Goal: Check status: Check status

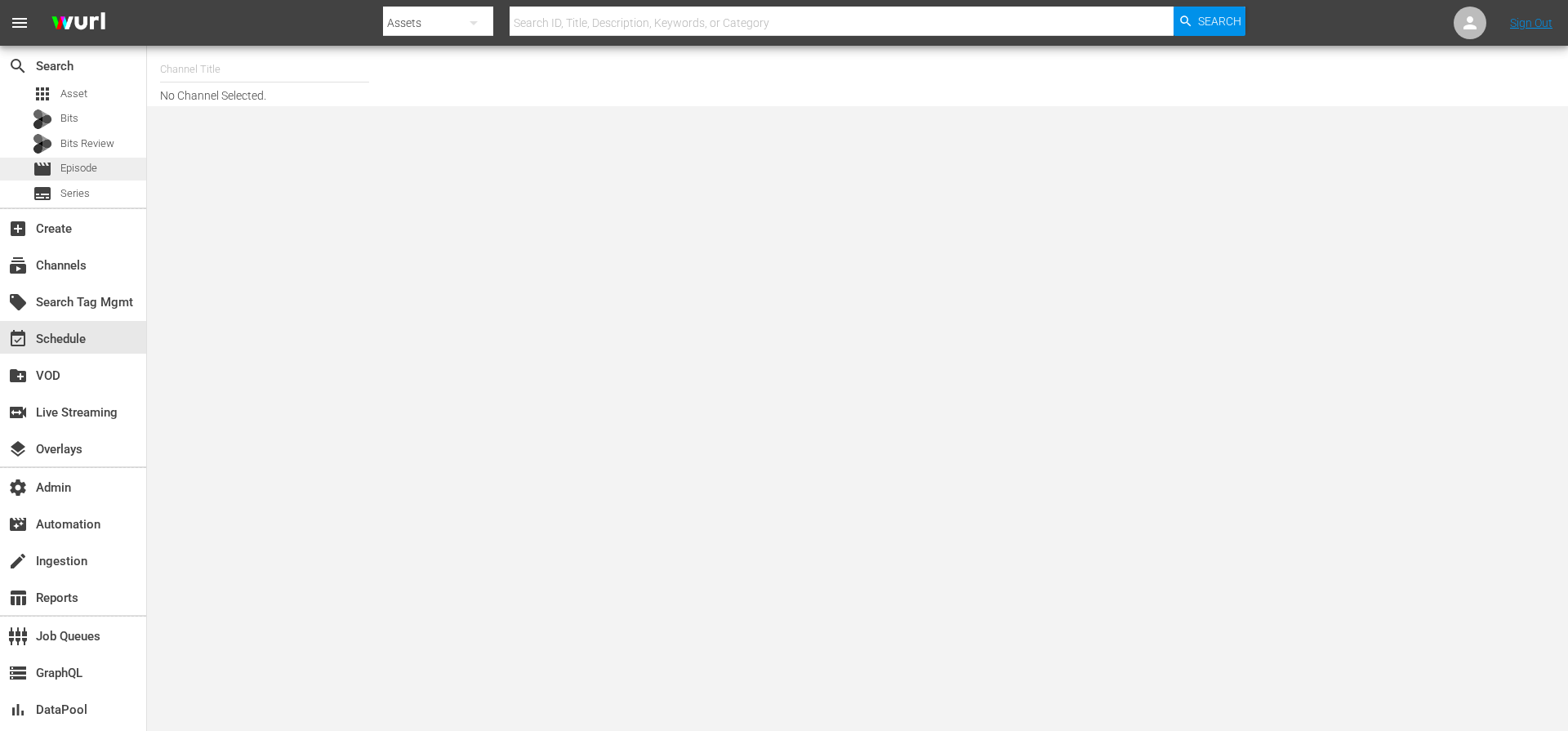
click at [71, 168] on span "Episode" at bounding box center [79, 168] width 37 height 16
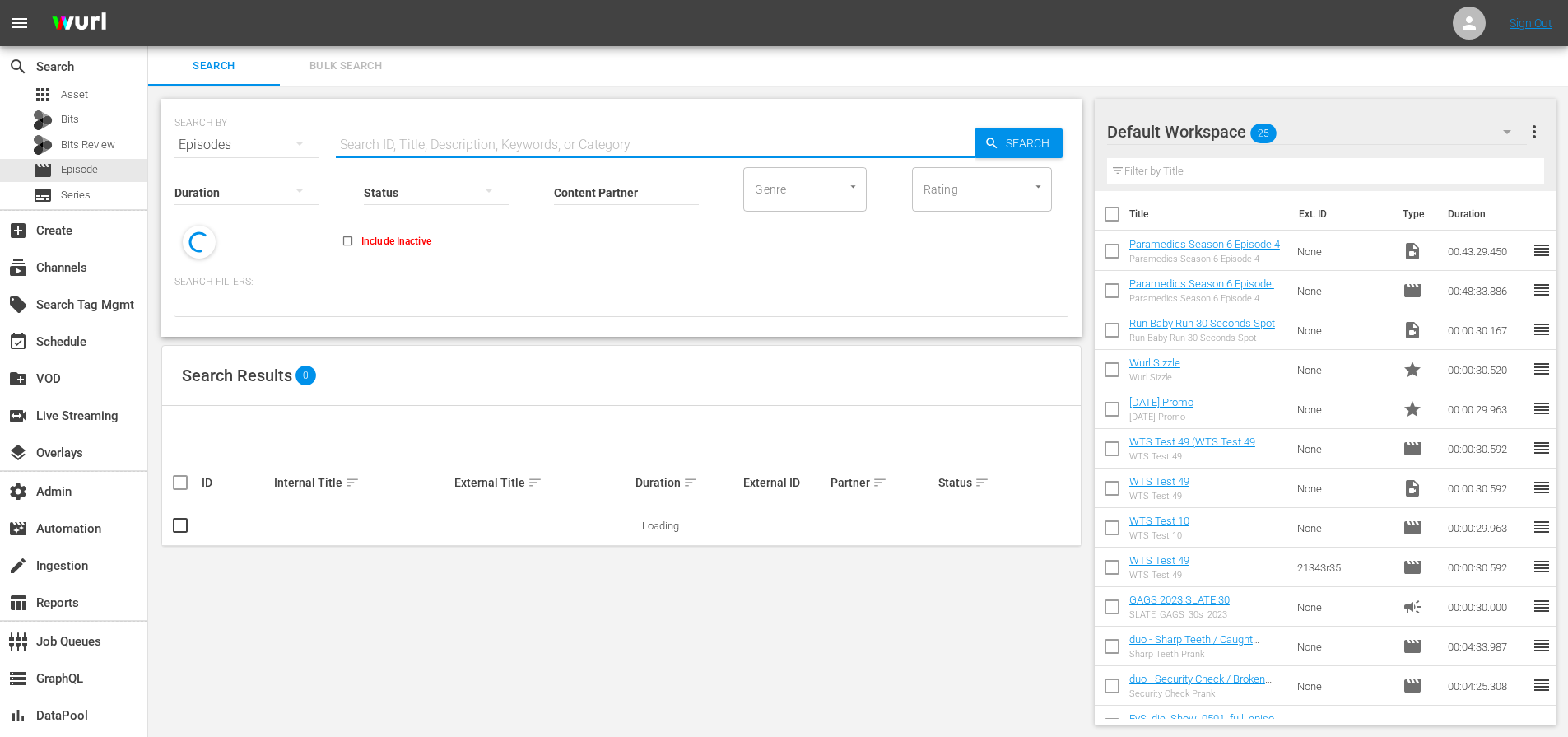
click at [473, 132] on input "text" at bounding box center [656, 145] width 639 height 40
paste input "91160"
type input "91160"
click at [995, 139] on icon "button" at bounding box center [992, 143] width 15 height 15
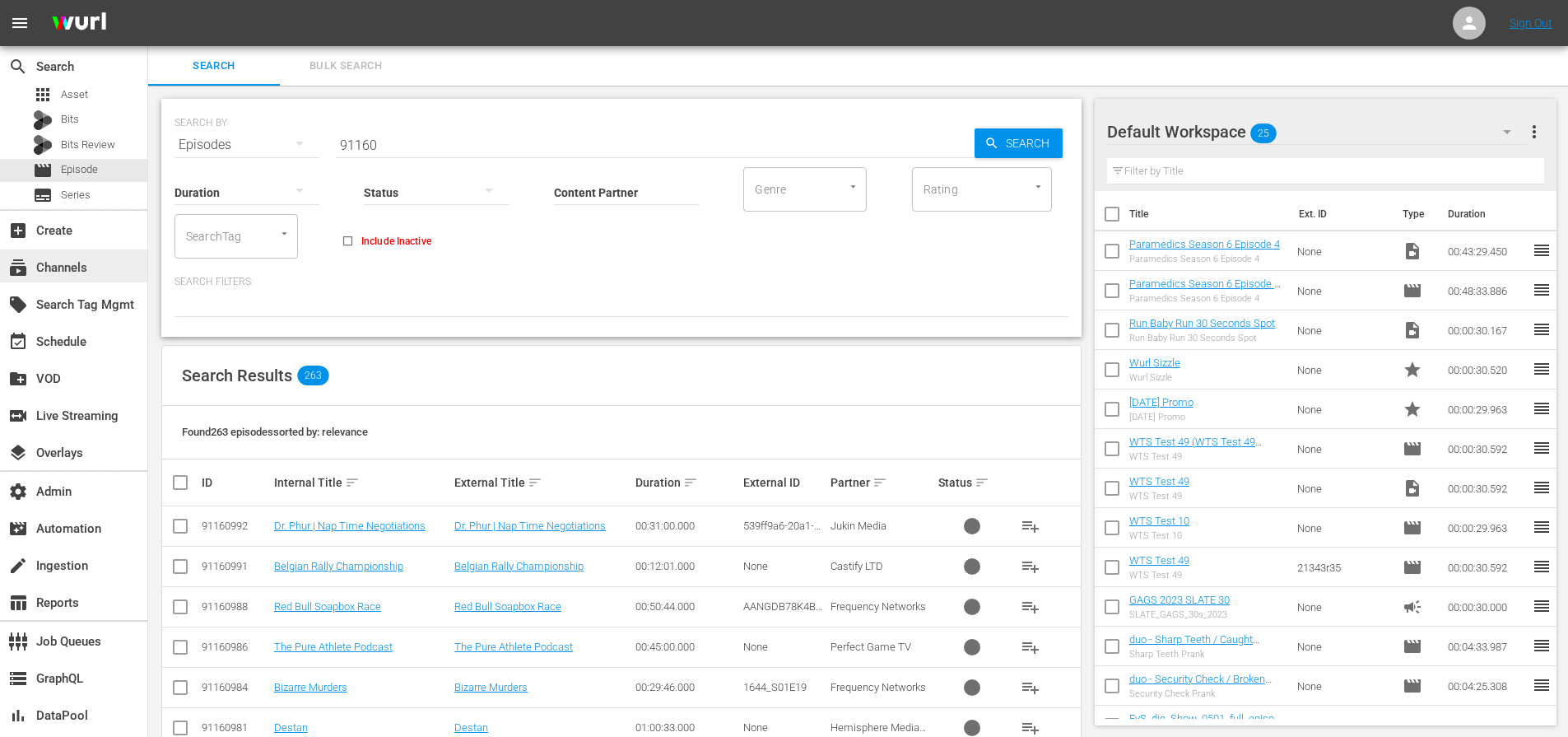
click at [66, 267] on div "subscriptions Channels" at bounding box center [46, 265] width 92 height 15
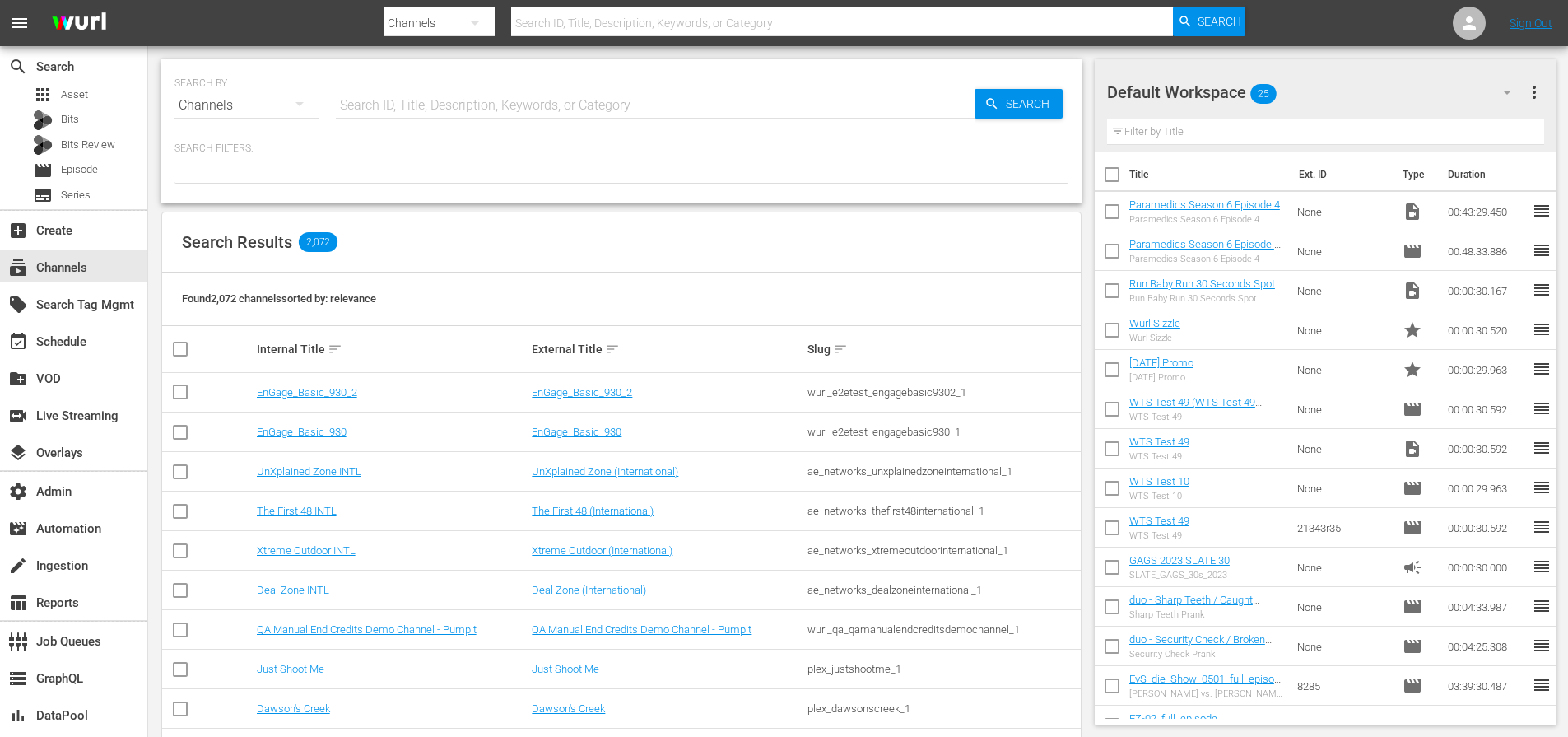
click at [539, 108] on input "text" at bounding box center [656, 105] width 639 height 40
type input "gusto"
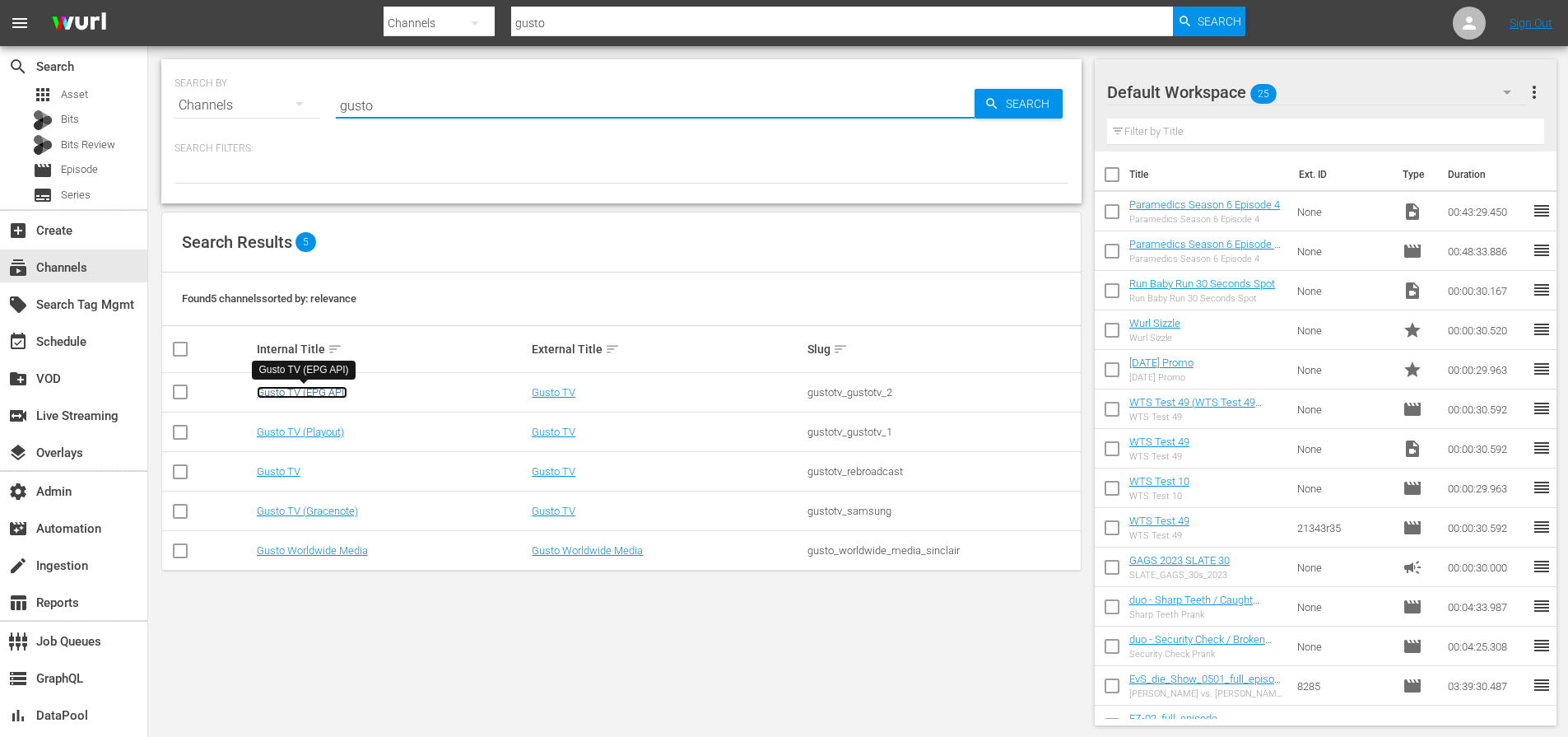
click at [294, 388] on link "Gusto TV (EPG API)" at bounding box center [301, 392] width 90 height 12
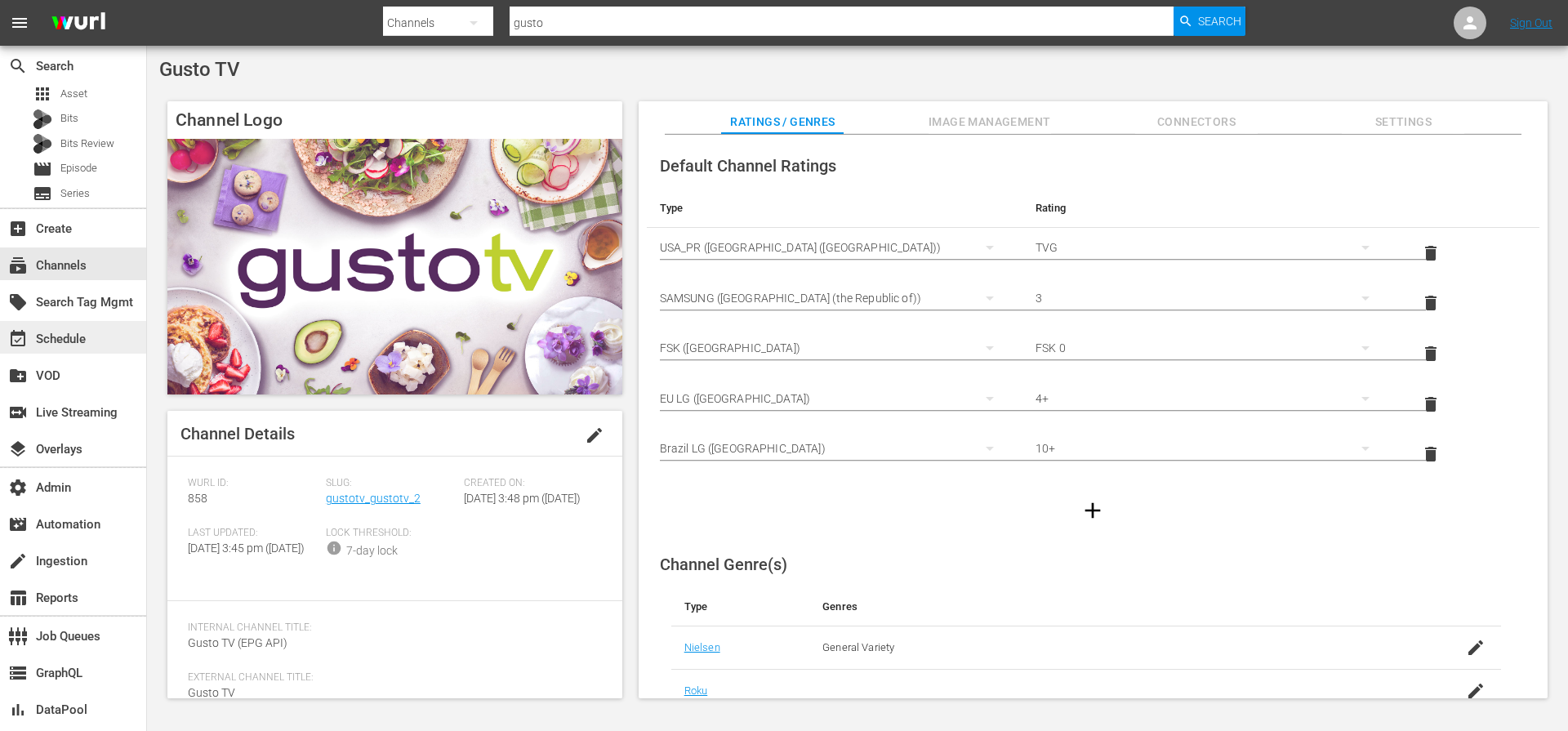
click at [66, 344] on div "event_available Schedule" at bounding box center [45, 337] width 91 height 15
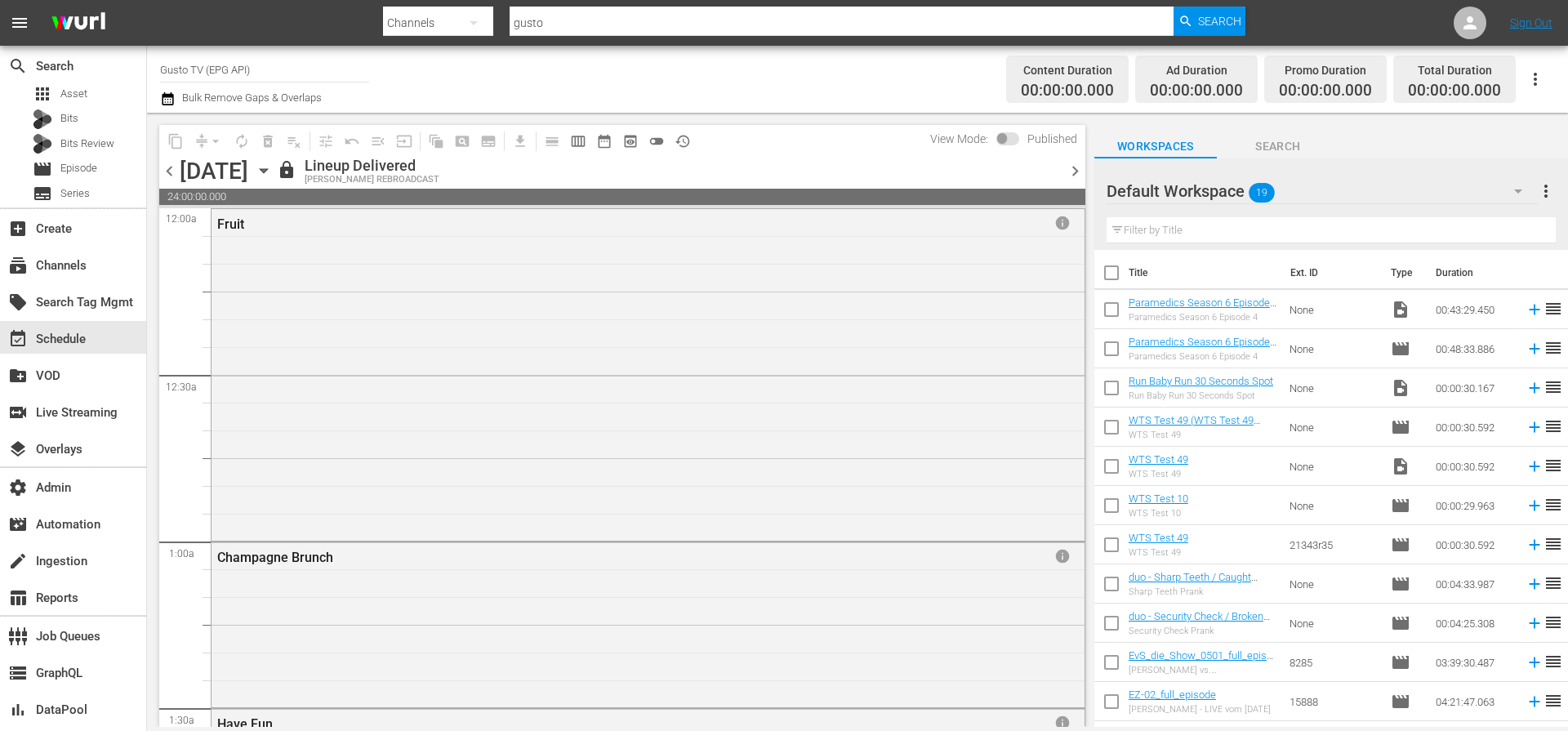
click at [439, 175] on div "[PERSON_NAME] REBROADCAST" at bounding box center [372, 180] width 135 height 11
copy div "[PERSON_NAME] REBROADCAST"
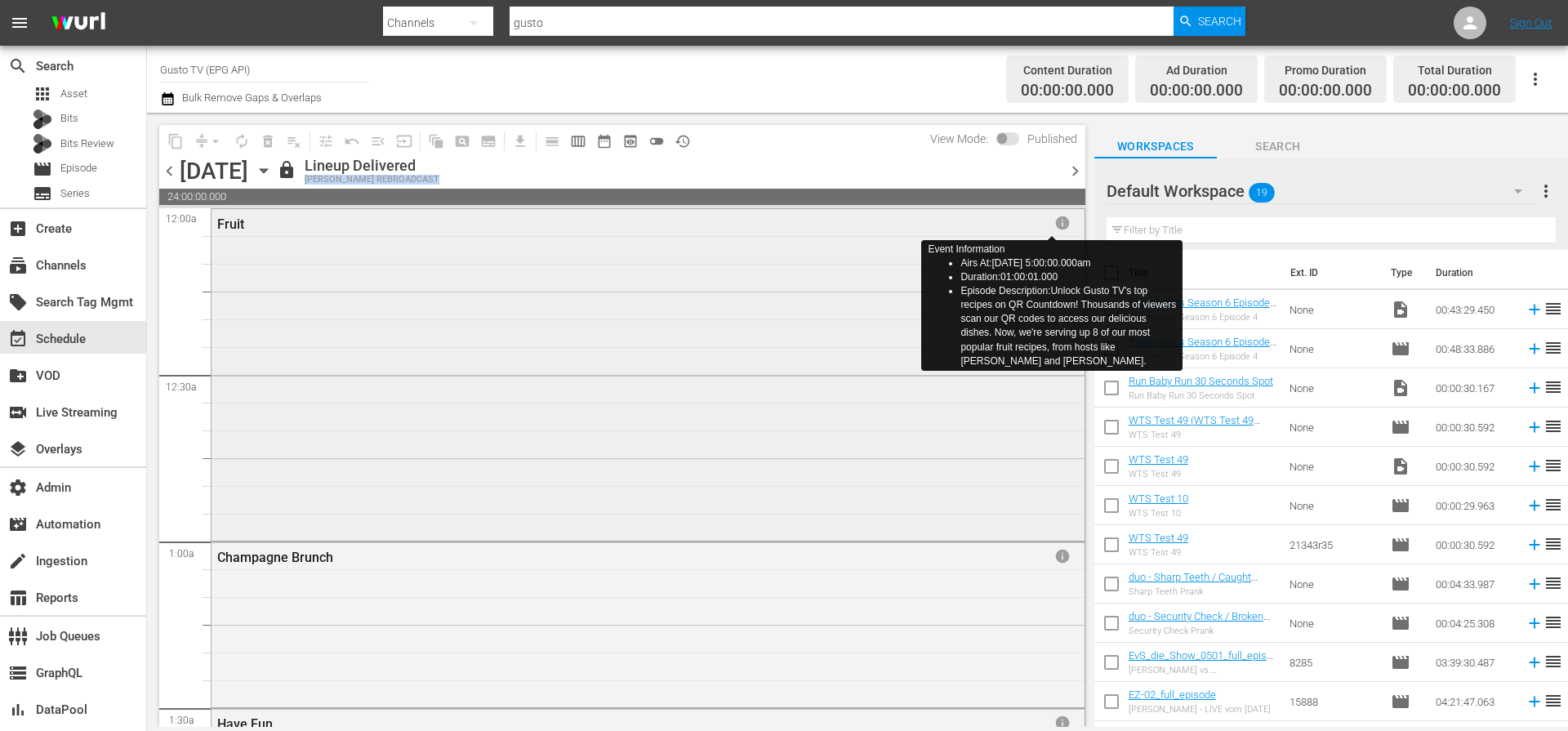
click at [1055, 225] on span "info" at bounding box center [1063, 223] width 16 height 16
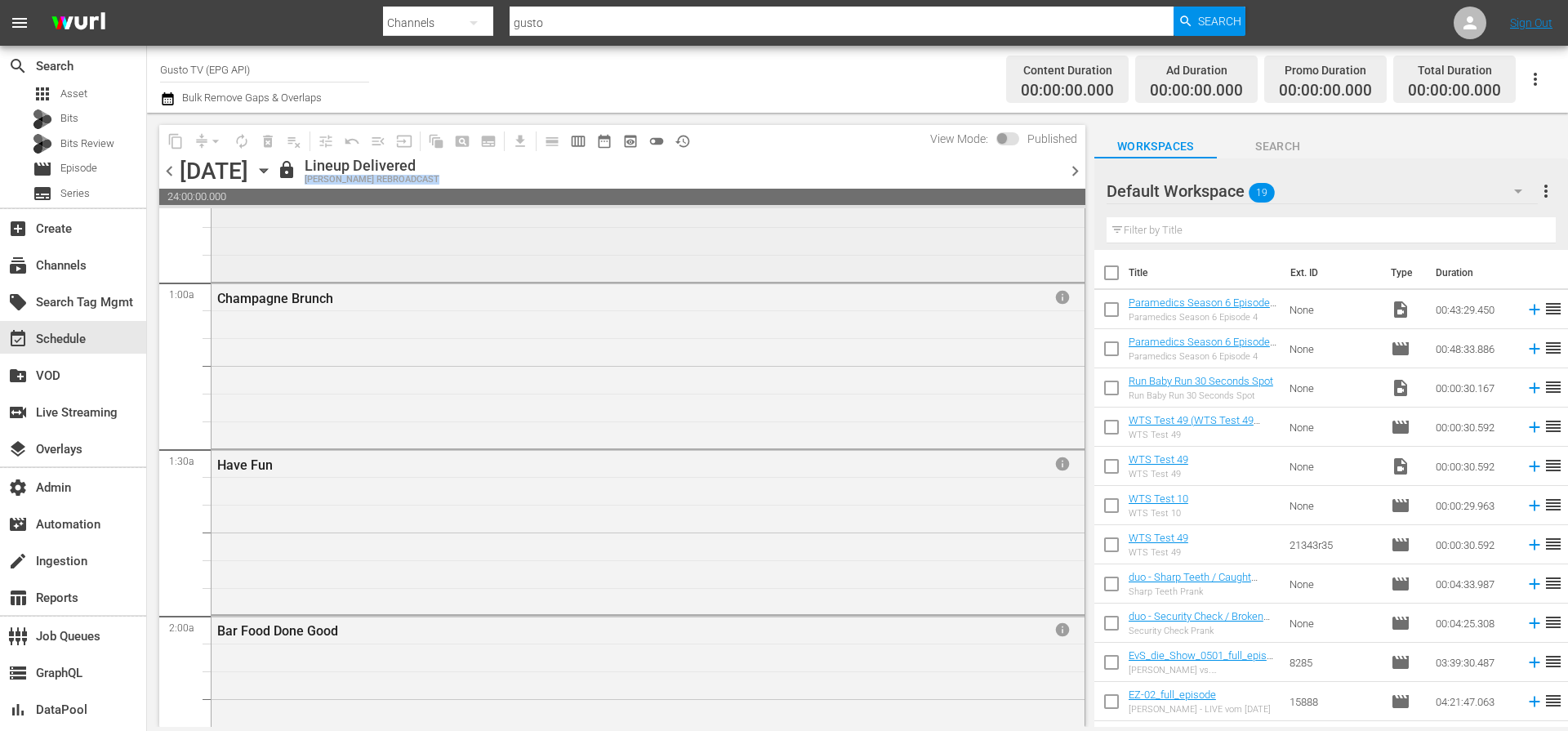
scroll to position [324, 0]
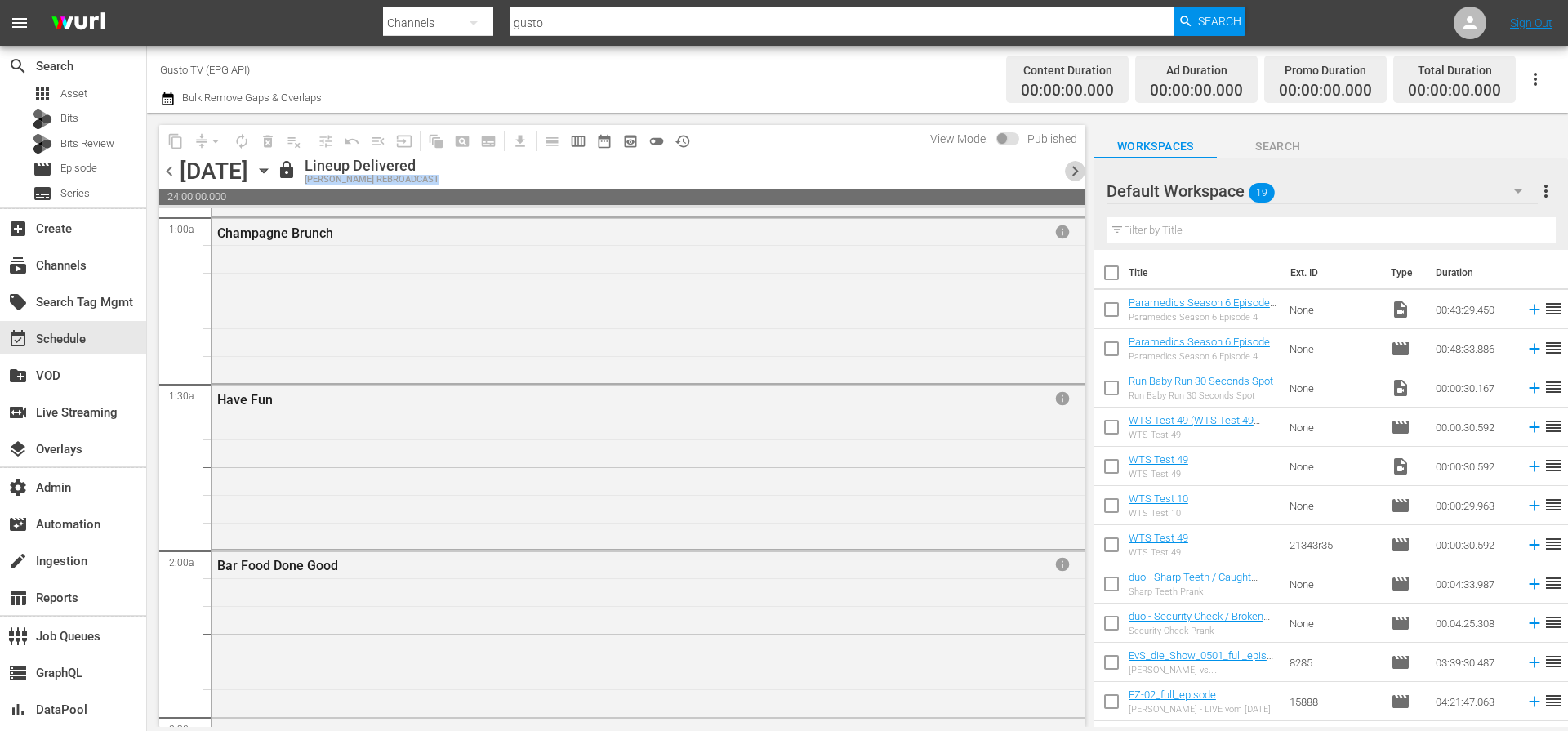
click at [1075, 172] on span "chevron_right" at bounding box center [1075, 171] width 21 height 21
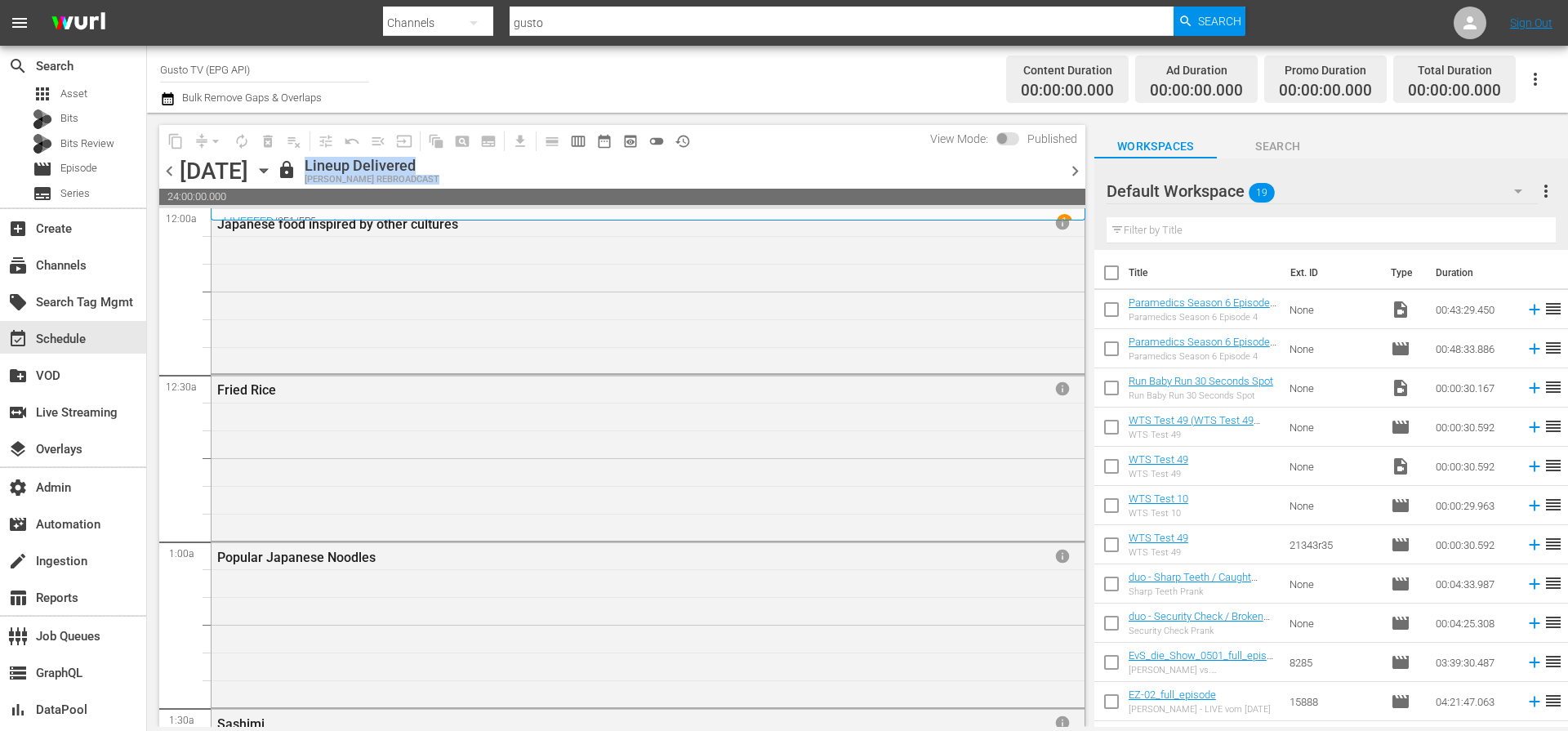
click at [843, 166] on div "lock Lineup Delivered [PERSON_NAME] REBROADCAST" at bounding box center [668, 171] width 782 height 28
